Goal: Check status: Check status

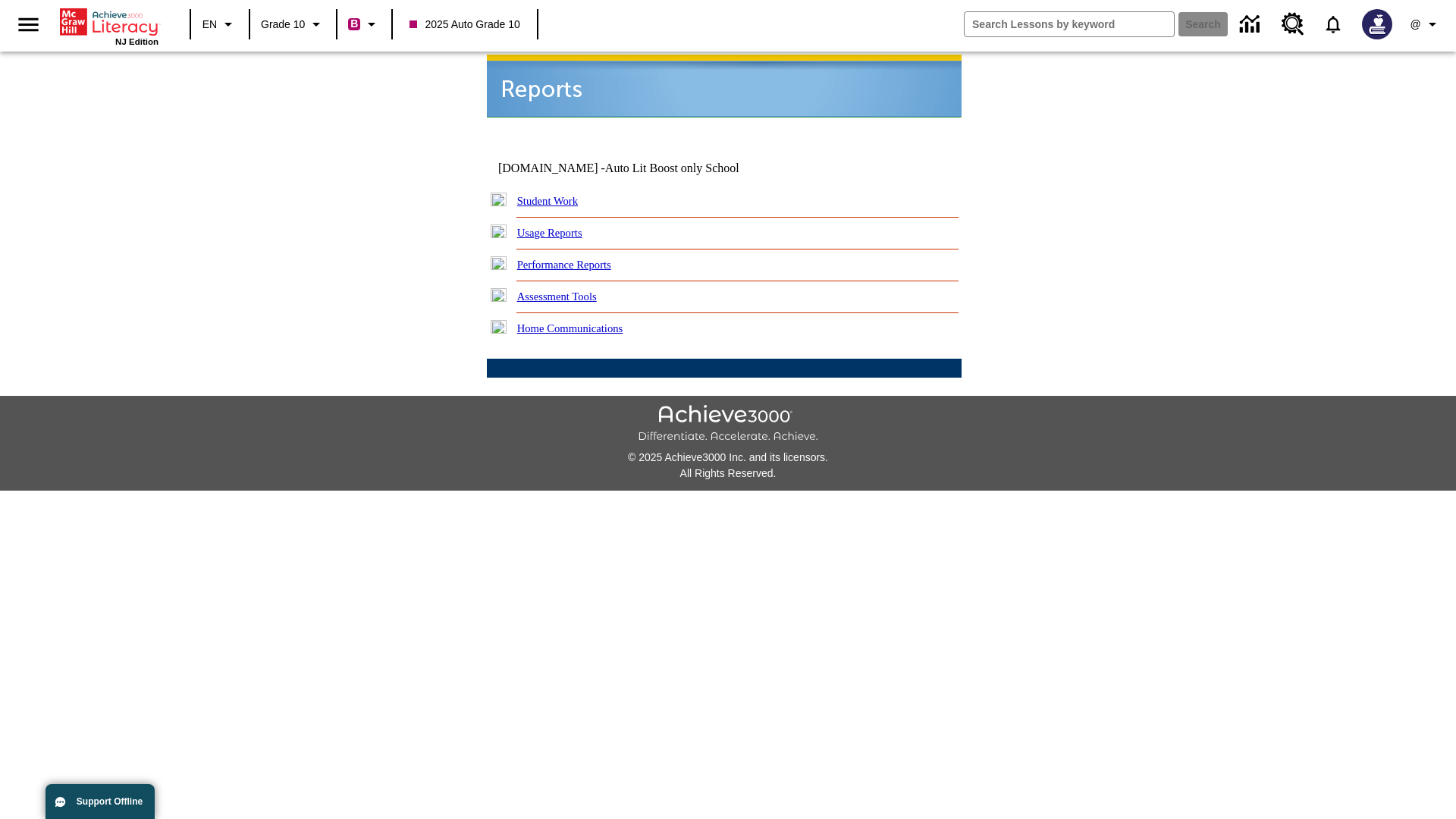
click at [557, 195] on link "Student Work" at bounding box center [547, 201] width 60 height 12
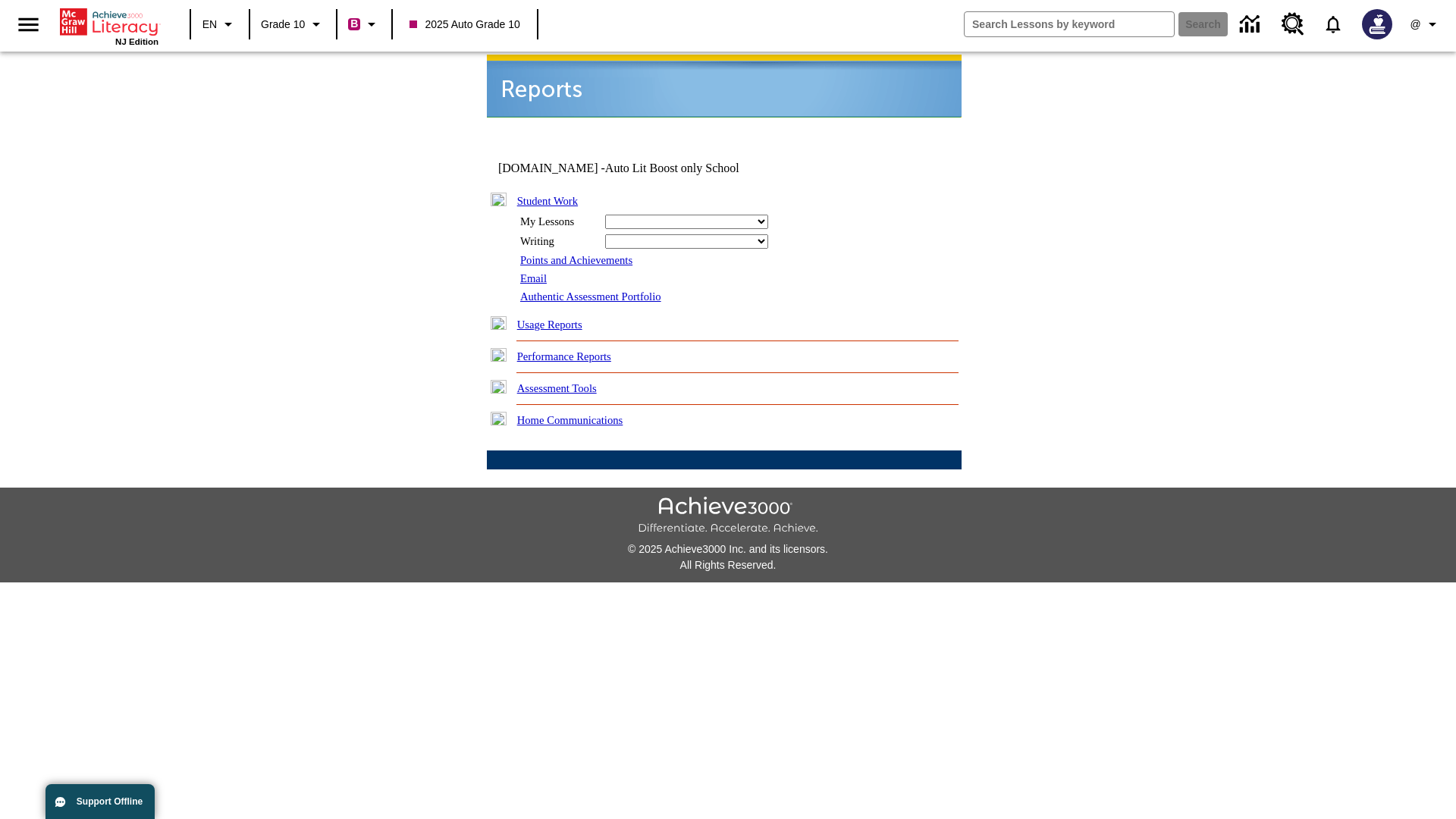
select select "/options/reports/?report_id=24&atype=2&section=2"
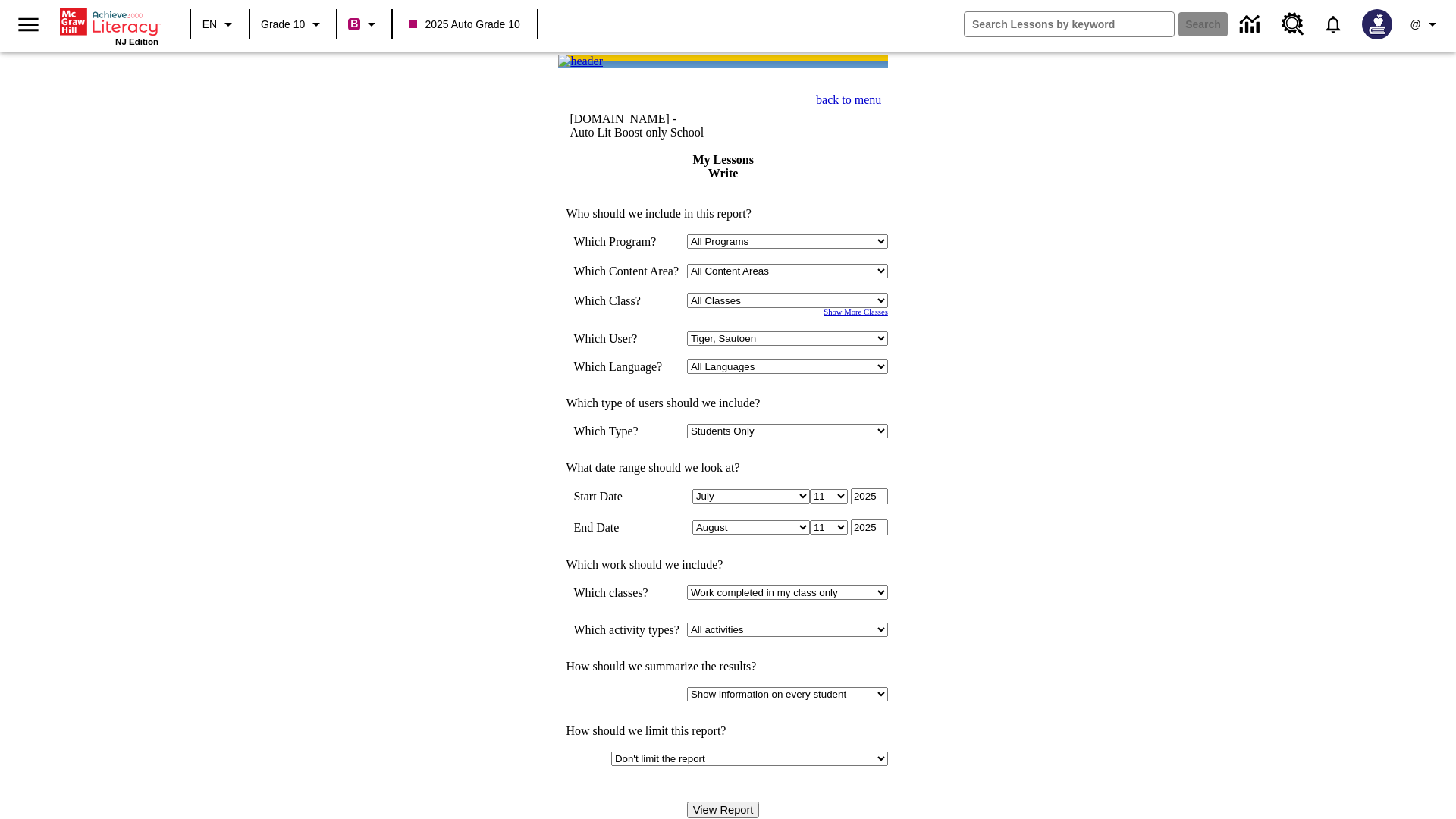
select select "21433649"
select select "4"
type input "2024"
click at [725, 802] on input "View Report" at bounding box center [723, 810] width 73 height 16
